Goal: Information Seeking & Learning: Get advice/opinions

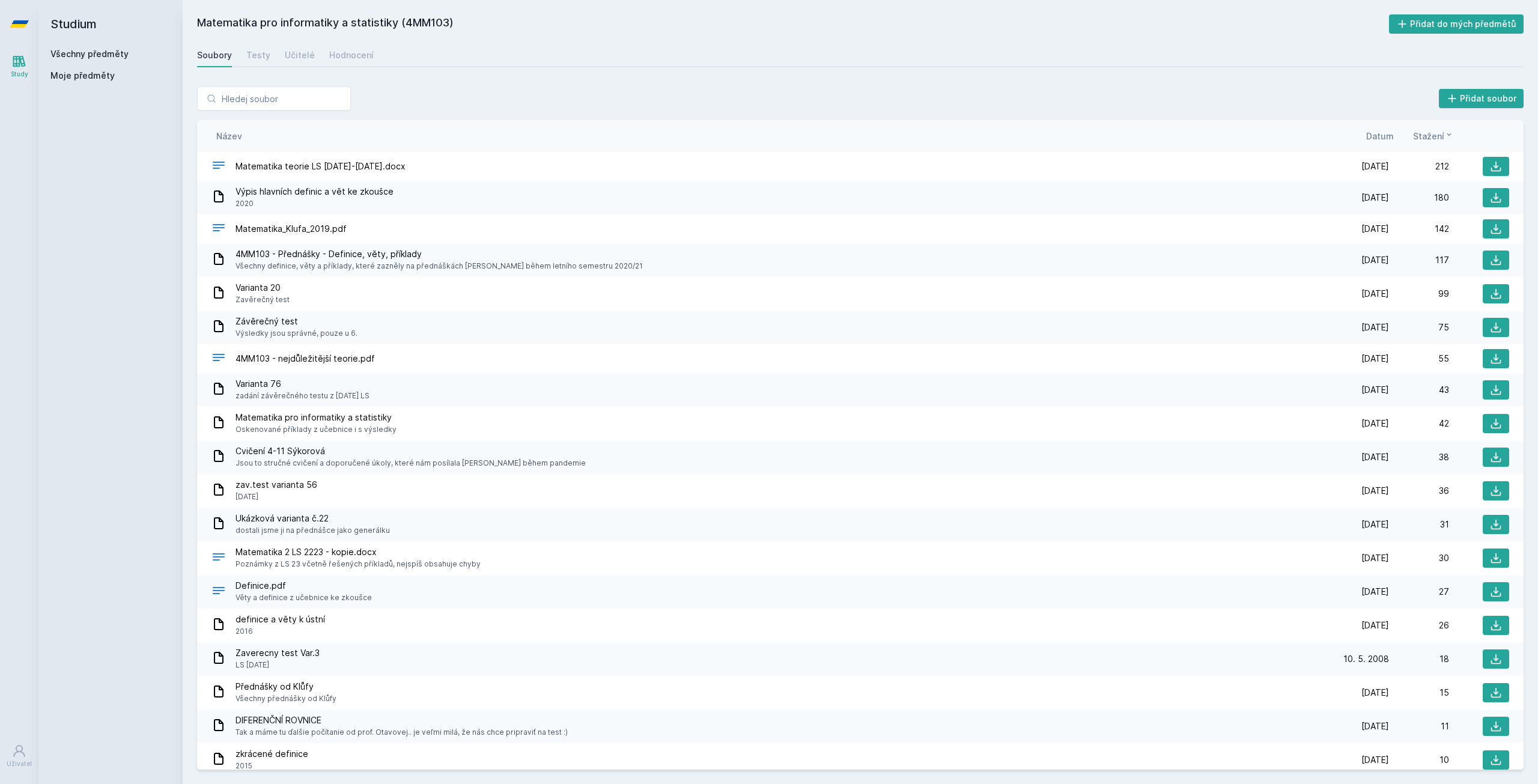
click at [100, 63] on div "Všechny předměty Moje předměty" at bounding box center [110, 67] width 120 height 38
click at [106, 52] on link "Všechny předměty" at bounding box center [89, 54] width 78 height 10
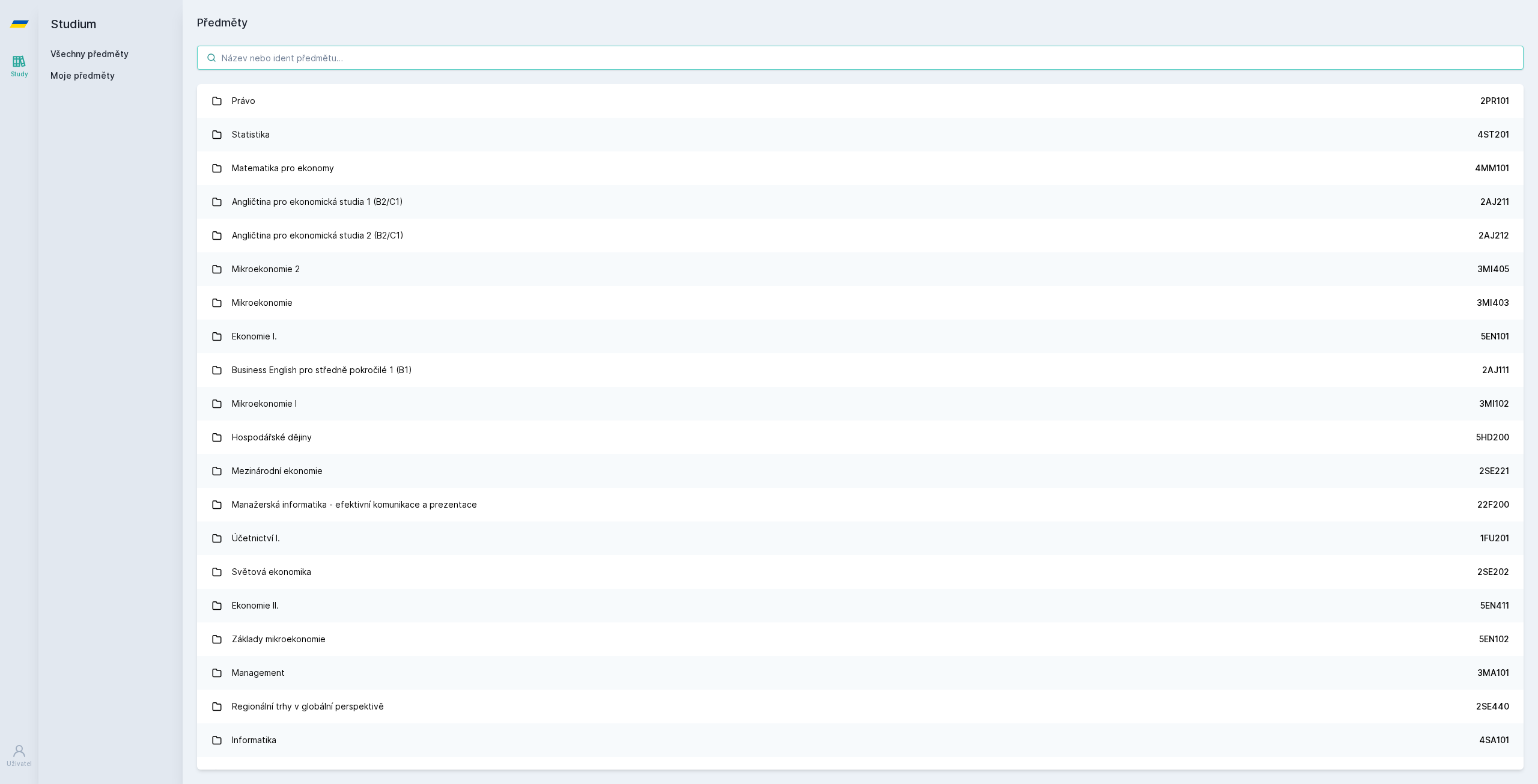
click at [301, 58] on input "search" at bounding box center [860, 58] width 1327 height 24
paste input "4IT314"
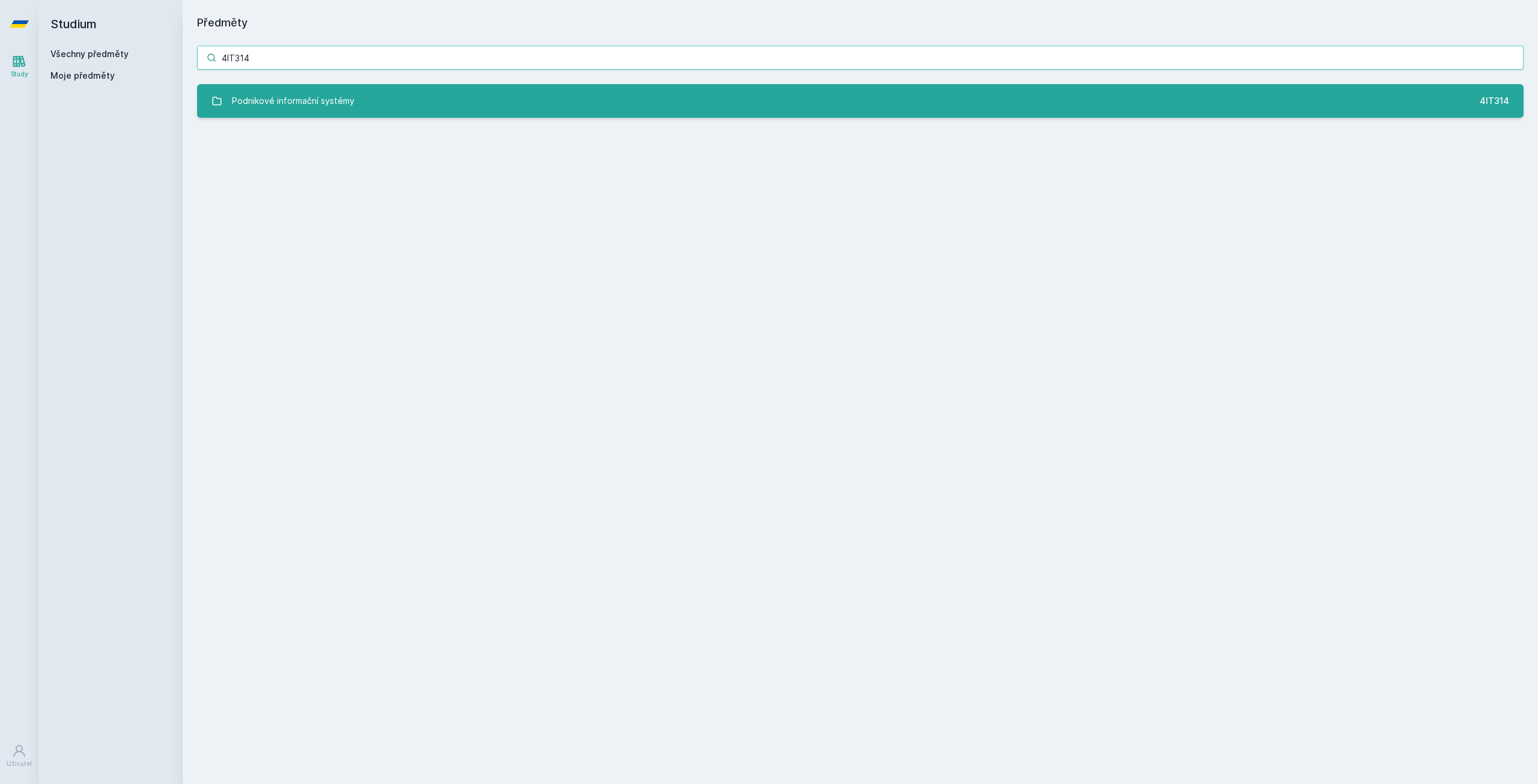
type input "4IT314"
click at [328, 108] on div "Podnikové informační systémy" at bounding box center [293, 101] width 122 height 24
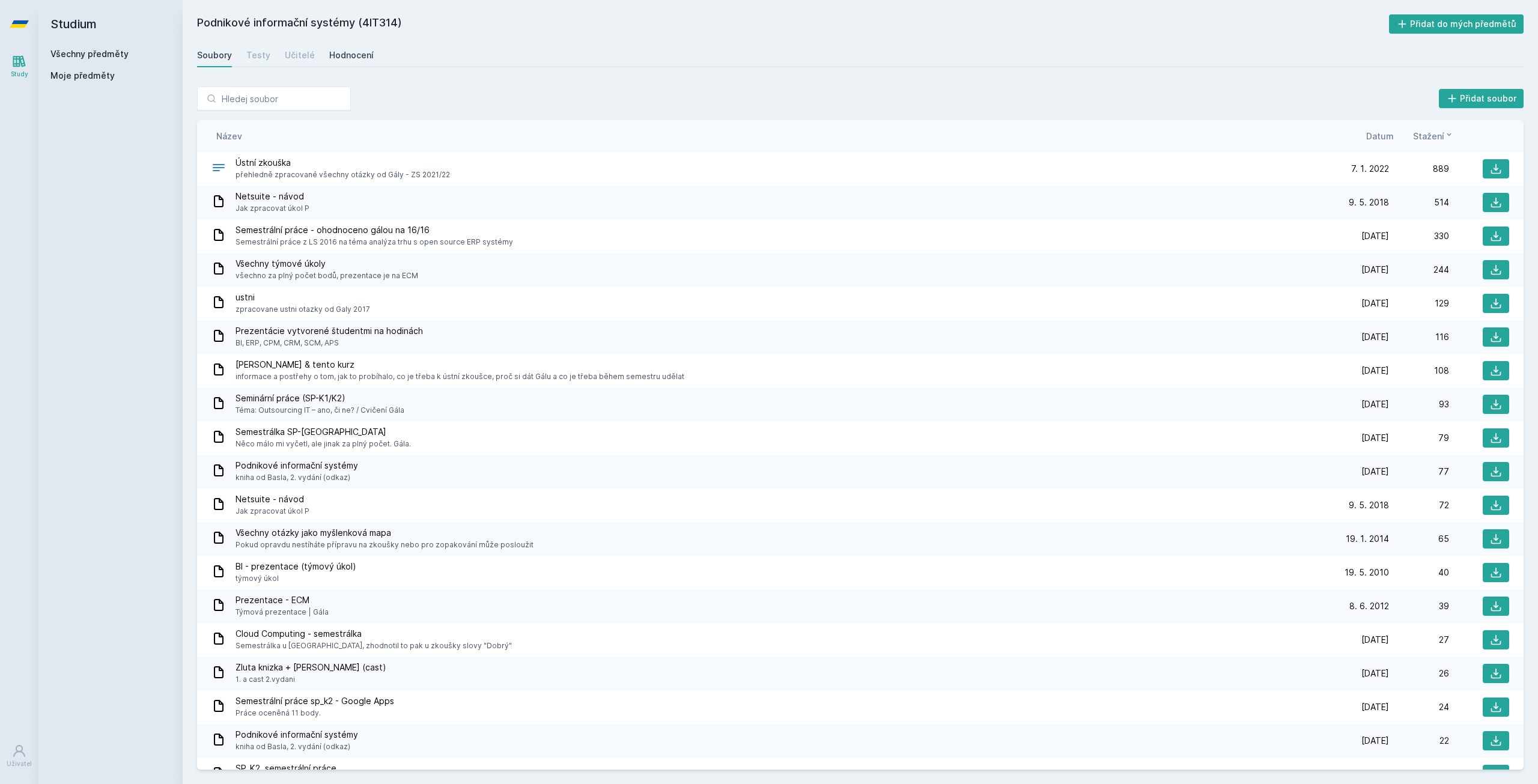
click at [330, 50] on div "Hodnocení" at bounding box center [351, 55] width 44 height 12
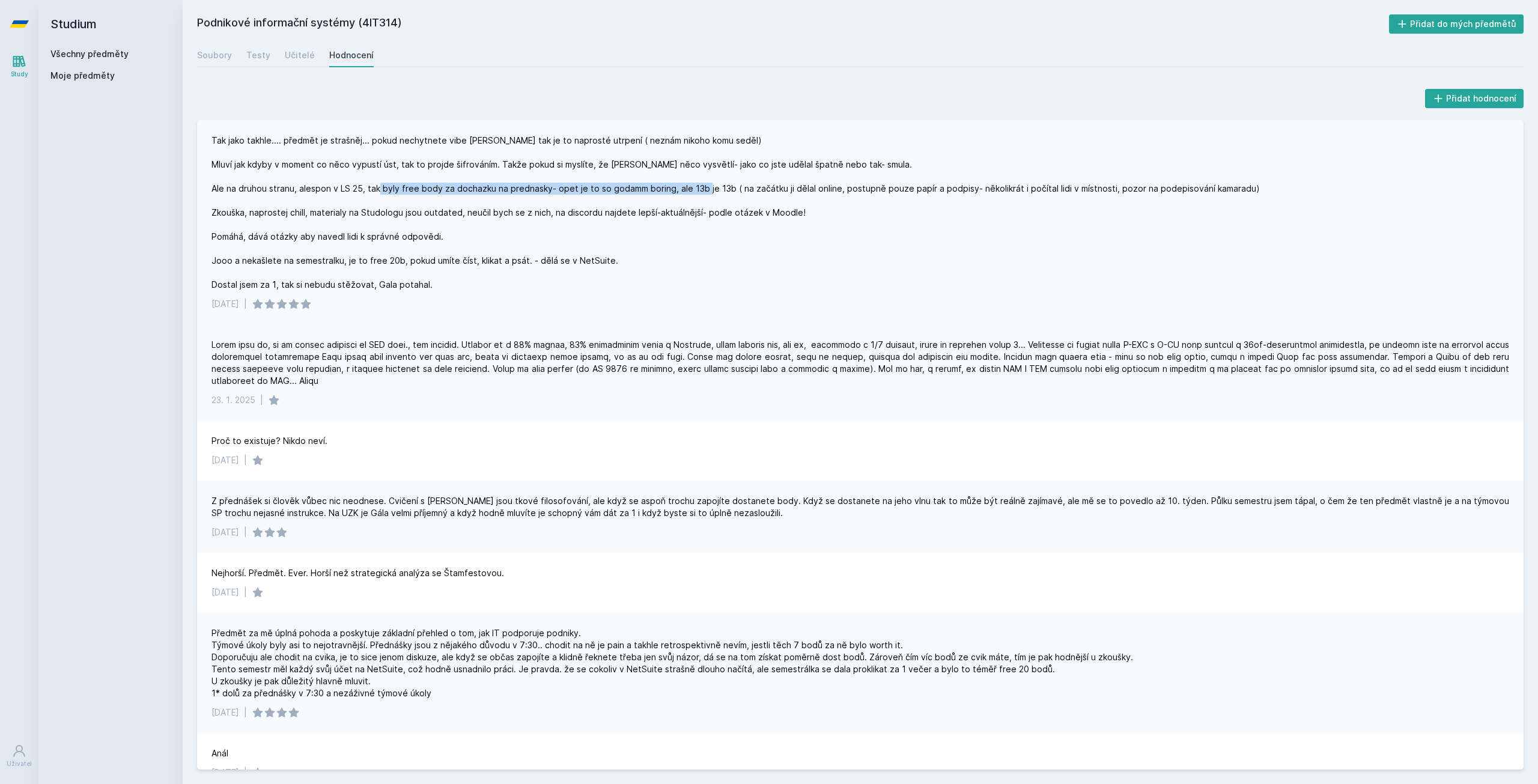
drag, startPoint x: 459, startPoint y: 191, endPoint x: 792, endPoint y: 192, distance: 333.0
click at [778, 190] on div "Tak jako takhle.... předmět je strašněj... pokud nechytnete vibe [PERSON_NAME] …" at bounding box center [735, 212] width 1048 height 156
click at [834, 201] on div "Tak jako takhle.... předmět je strašněj... pokud nechytnete vibe [PERSON_NAME] …" at bounding box center [735, 212] width 1048 height 156
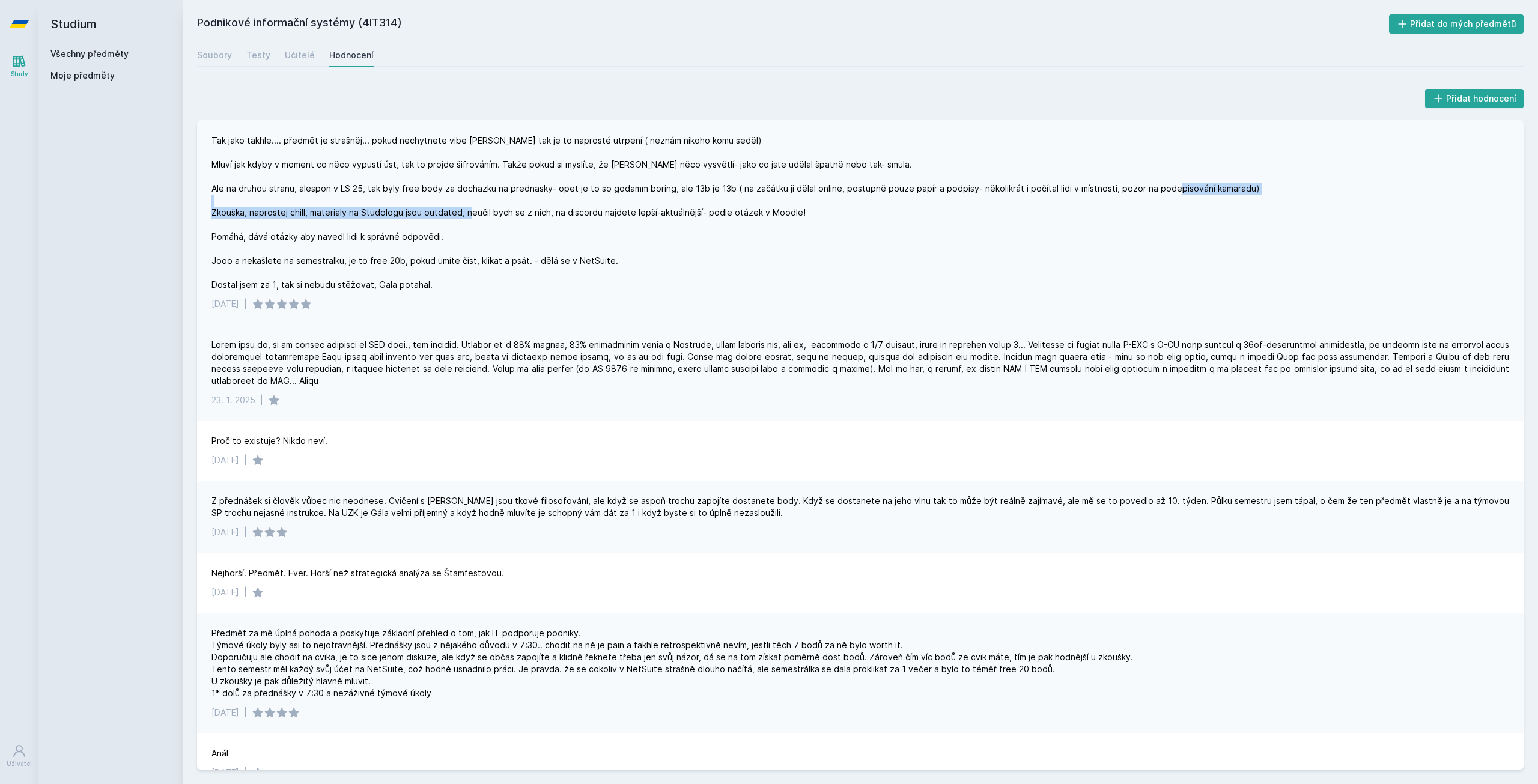
drag, startPoint x: 449, startPoint y: 201, endPoint x: 538, endPoint y: 209, distance: 89.4
click at [538, 209] on div "Tak jako takhle.... předmět je strašněj... pokud nechytnete vibe [PERSON_NAME] …" at bounding box center [735, 212] width 1048 height 156
click at [538, 219] on div "Tak jako takhle.... předmět je strašněj... pokud nechytnete vibe [PERSON_NAME] …" at bounding box center [735, 212] width 1048 height 156
drag, startPoint x: 267, startPoint y: 235, endPoint x: 339, endPoint y: 240, distance: 72.2
click at [339, 240] on div "Tak jako takhle.... předmět je strašněj... pokud nechytnete vibe [PERSON_NAME] …" at bounding box center [735, 212] width 1048 height 156
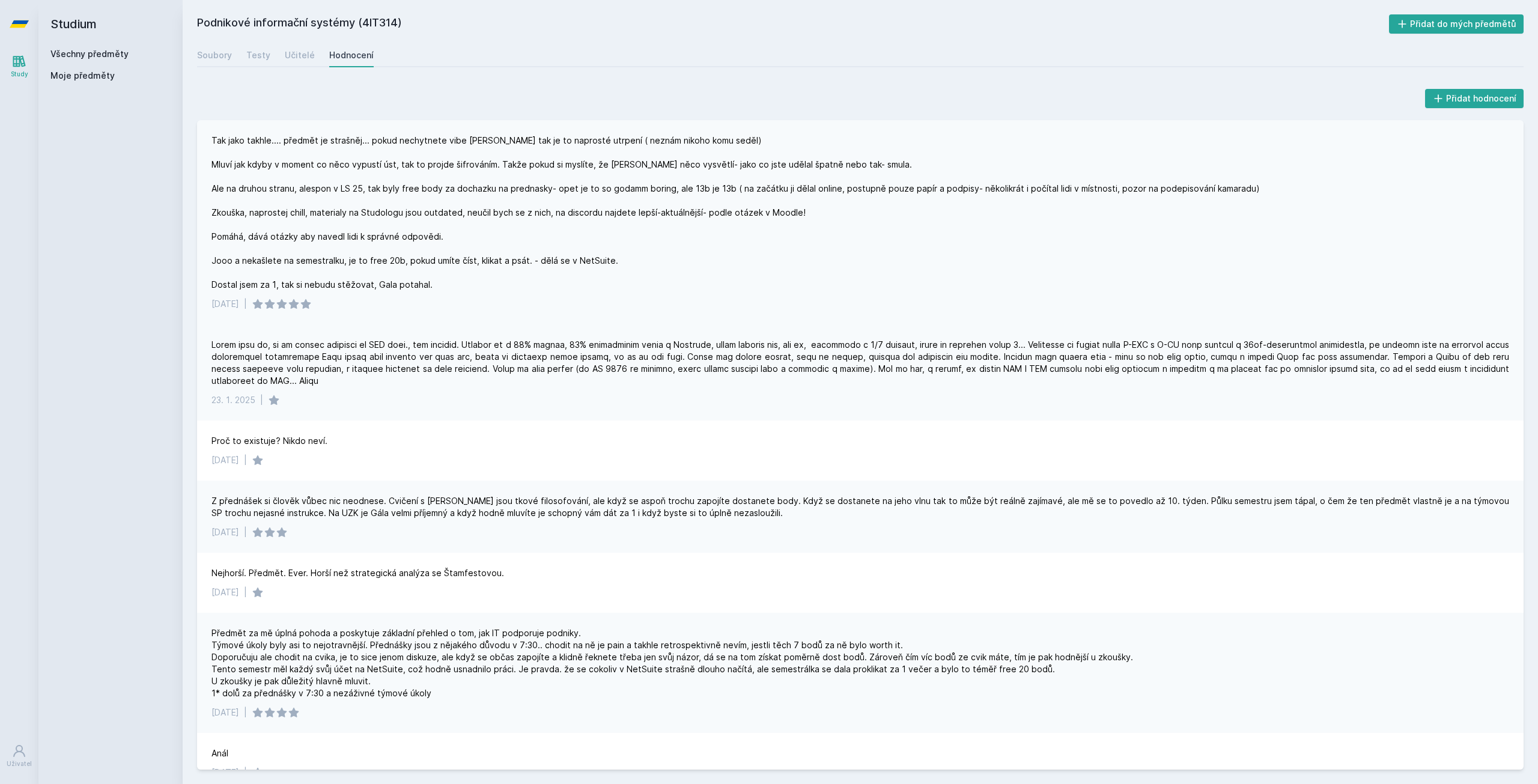
click at [287, 264] on div "Tak jako takhle.... předmět je strašněj... pokud nechytnete vibe [PERSON_NAME] …" at bounding box center [735, 212] width 1048 height 156
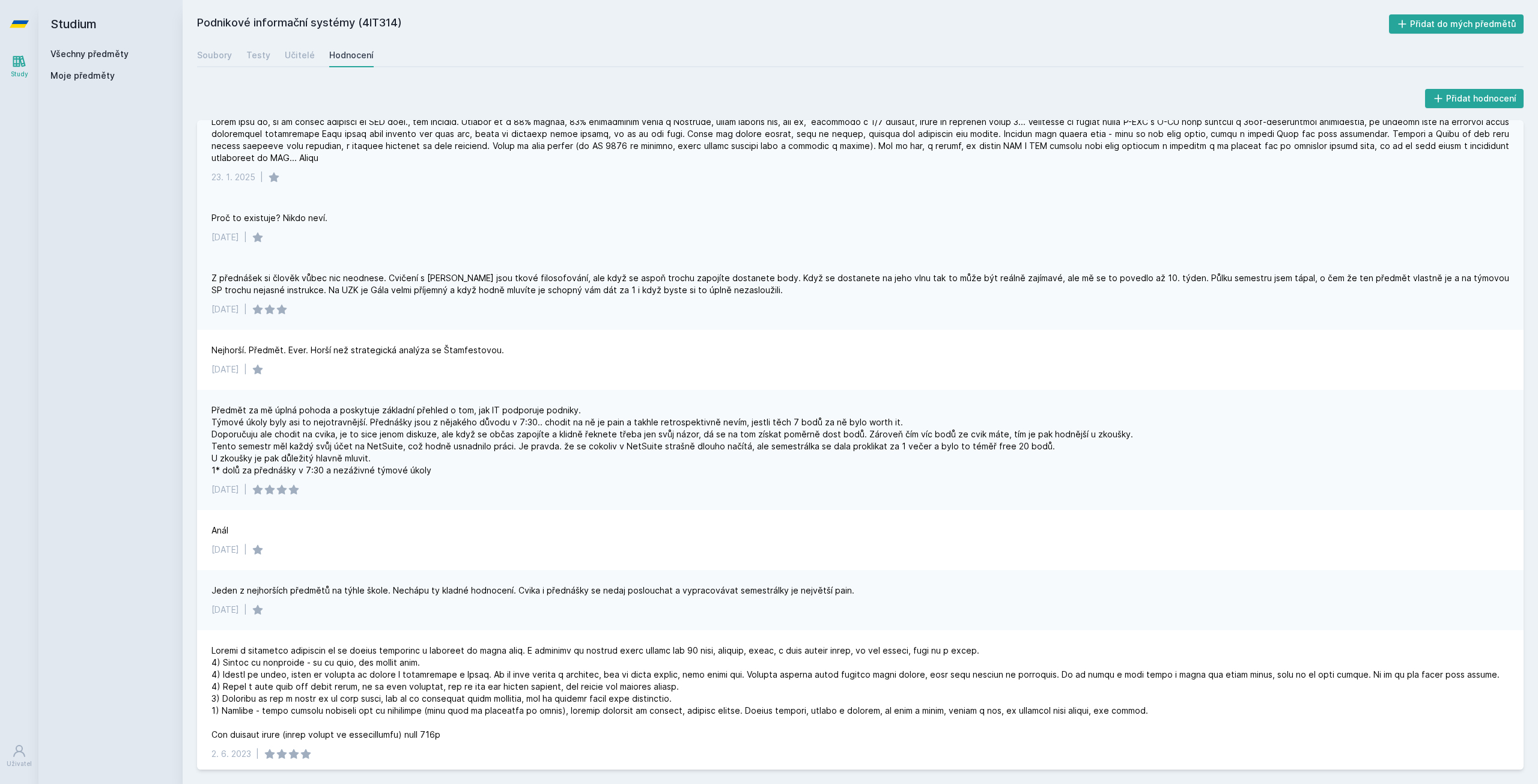
scroll to position [240, 0]
